Goal: Navigation & Orientation: Find specific page/section

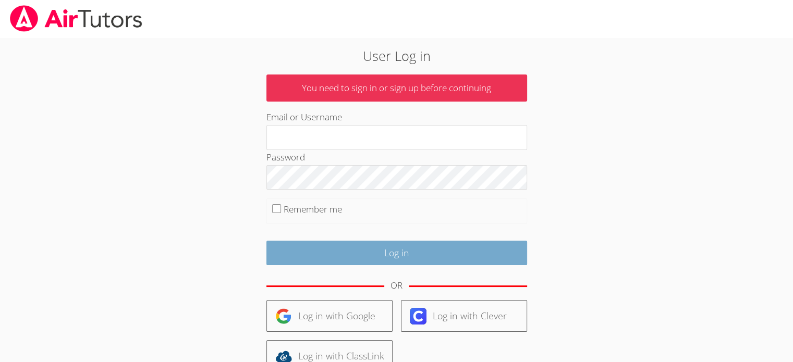
type input "[EMAIL_ADDRESS][DOMAIN_NAME]"
click at [361, 255] on input "Log in" at bounding box center [396, 253] width 261 height 25
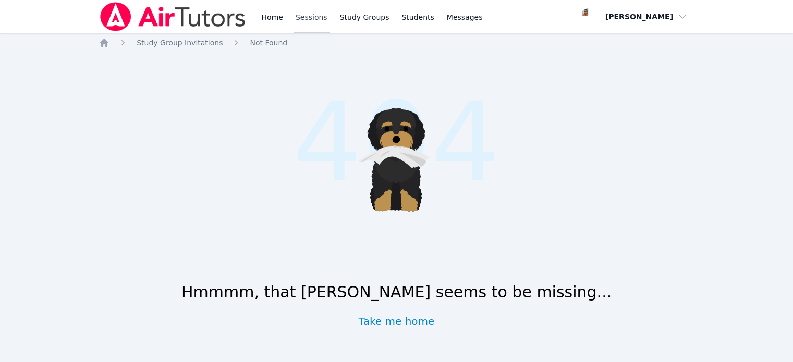
click at [301, 22] on link "Sessions" at bounding box center [312, 16] width 36 height 33
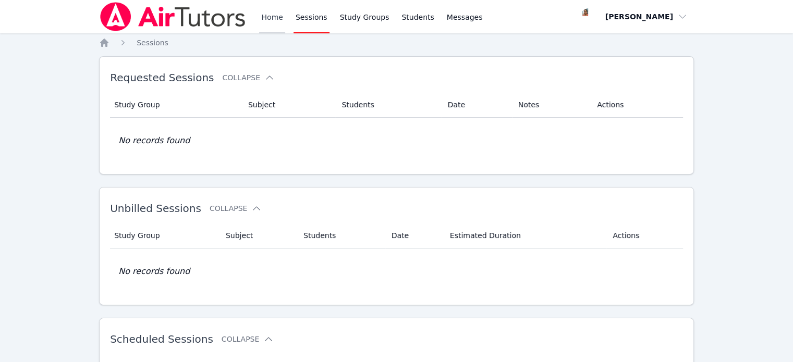
click at [277, 16] on link "Home" at bounding box center [272, 16] width 26 height 33
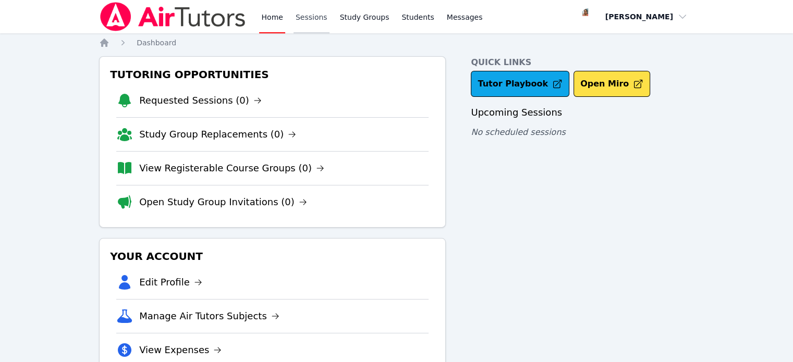
click at [304, 21] on link "Sessions" at bounding box center [312, 16] width 36 height 33
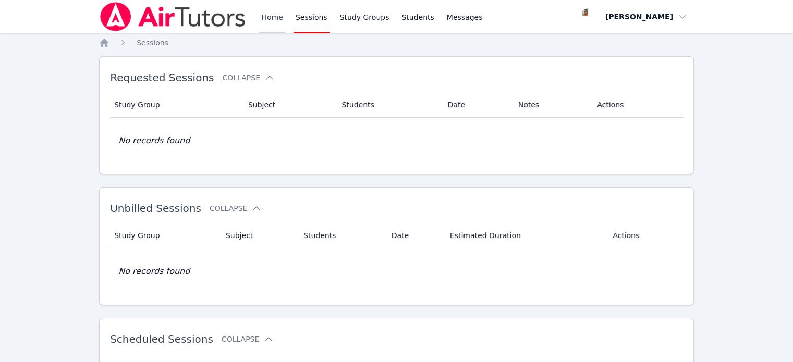
click at [265, 17] on link "Home" at bounding box center [272, 16] width 26 height 33
